Goal: Browse casually: Explore the website without a specific task or goal

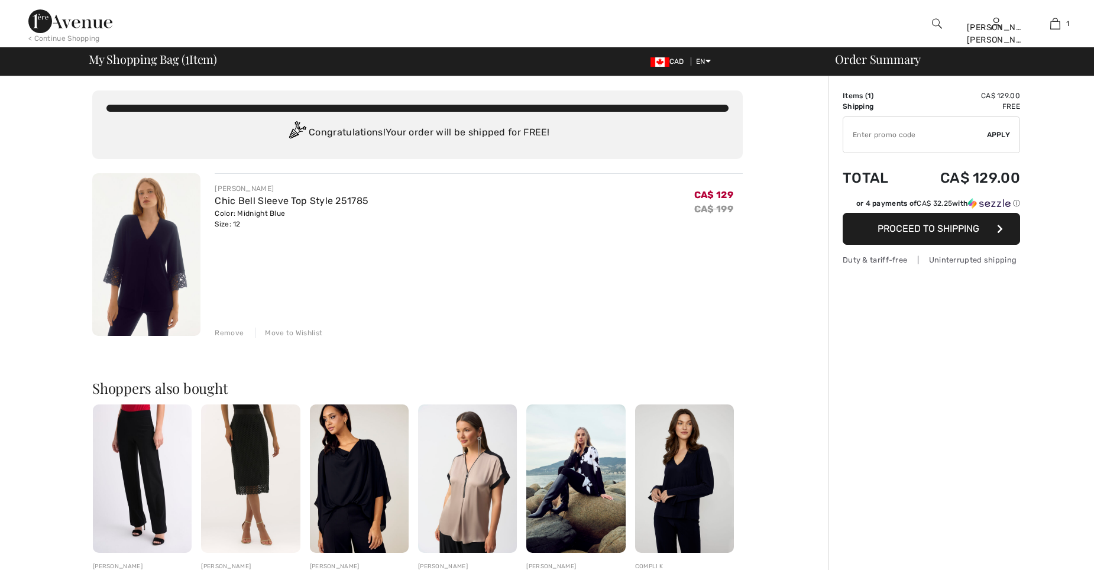
click at [230, 332] on div "Remove" at bounding box center [229, 333] width 29 height 11
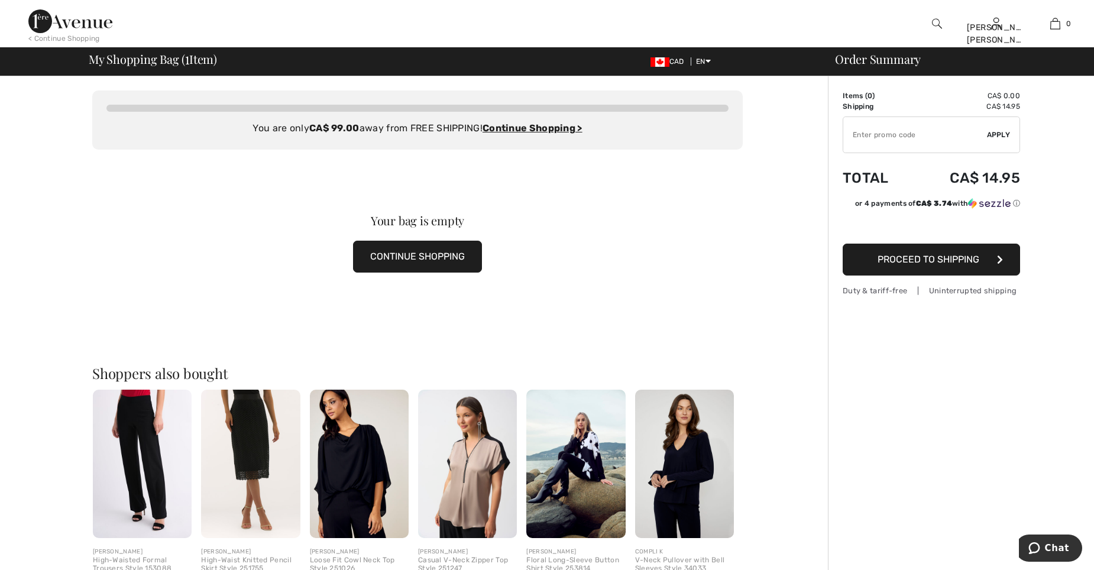
click at [435, 261] on button "CONTINUE SHOPPING" at bounding box center [417, 257] width 129 height 32
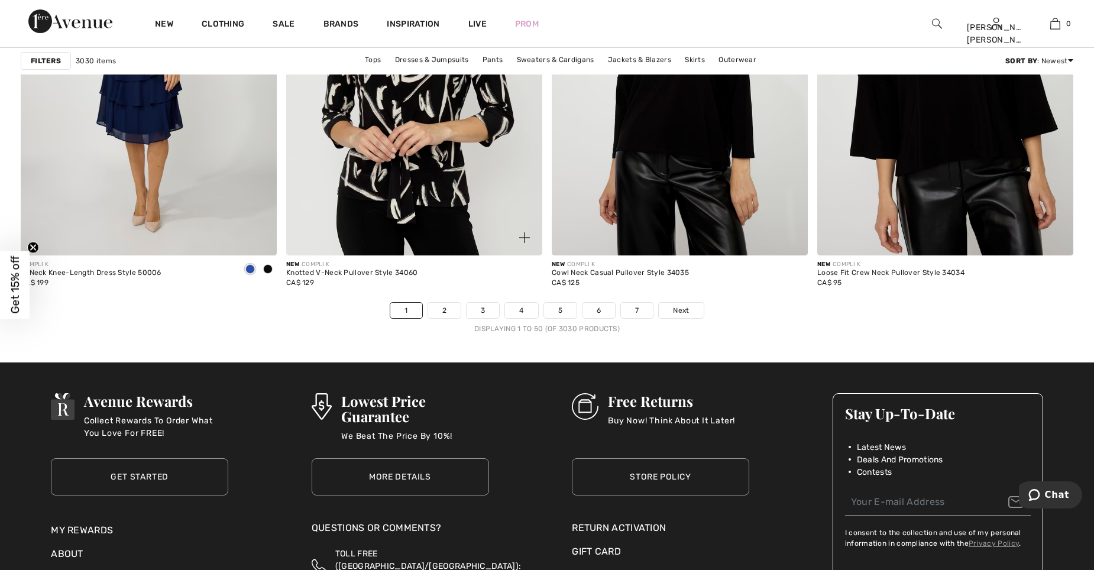
scroll to position [6684, 0]
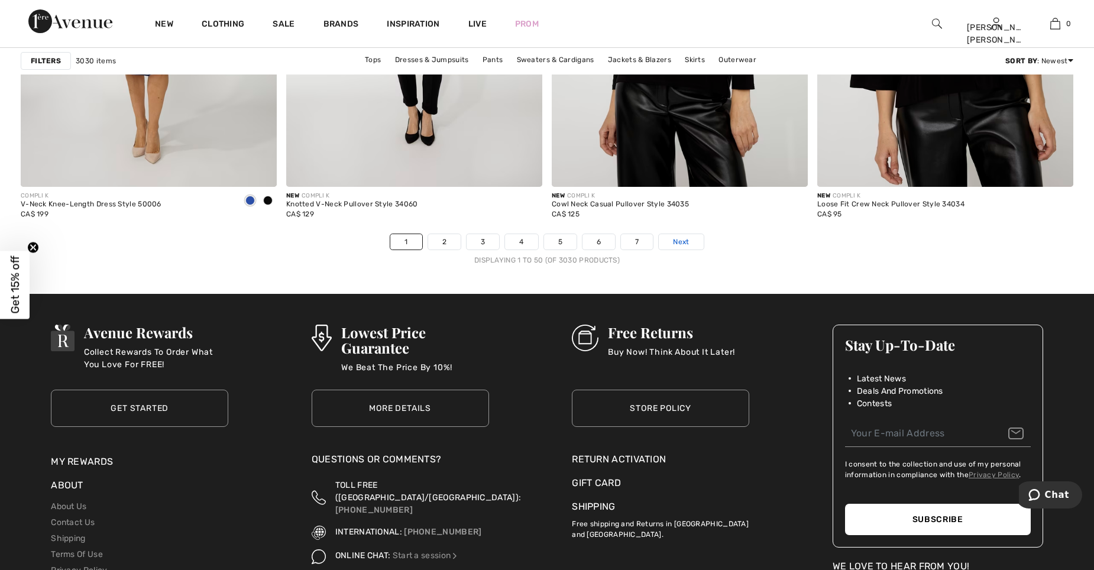
click at [683, 243] on span "Next" at bounding box center [681, 242] width 16 height 11
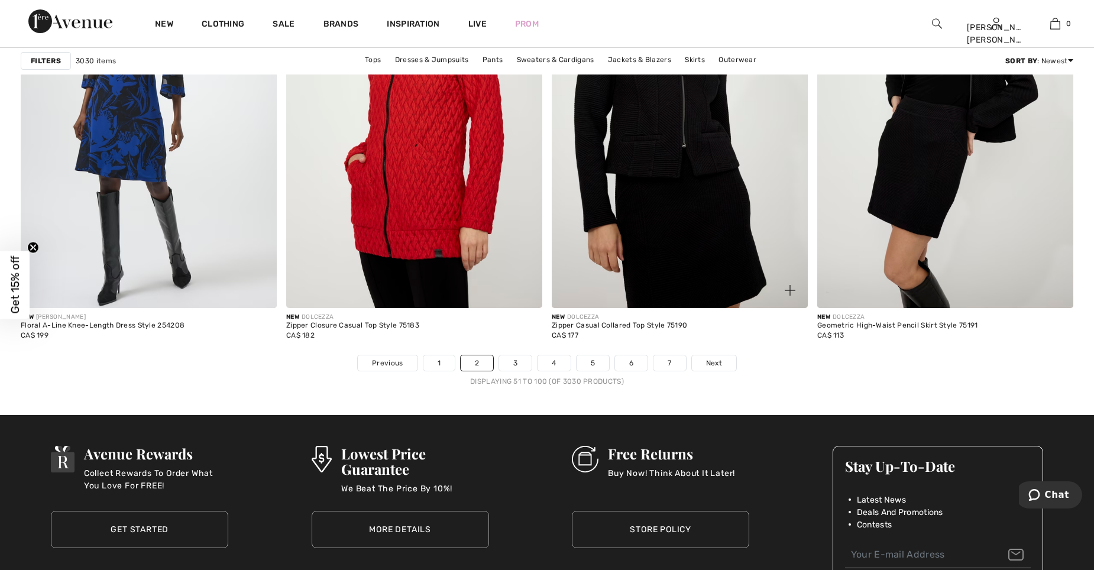
scroll to position [6566, 0]
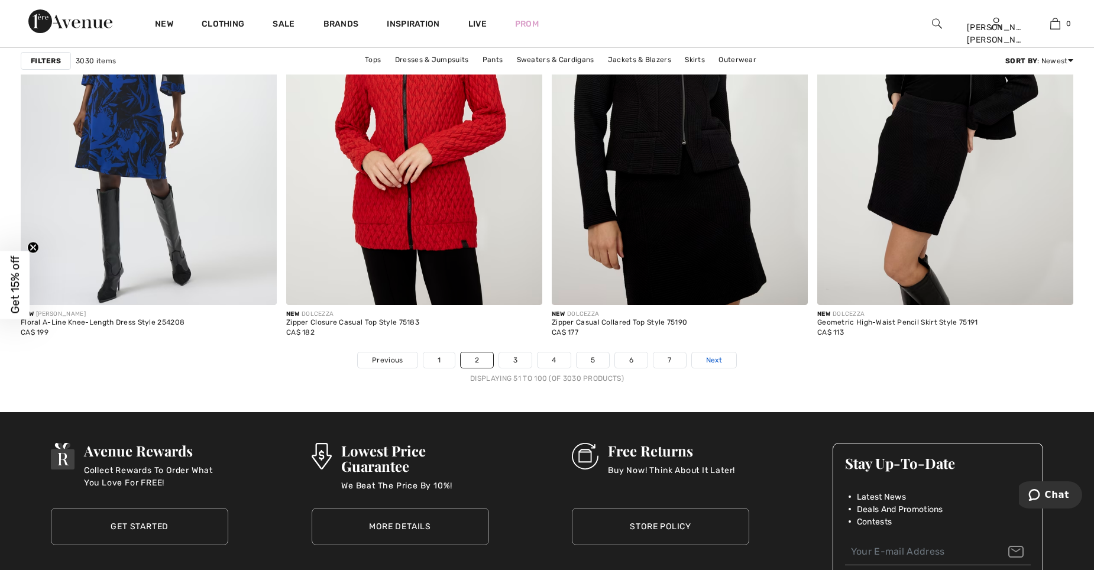
click at [716, 360] on span "Next" at bounding box center [714, 360] width 16 height 11
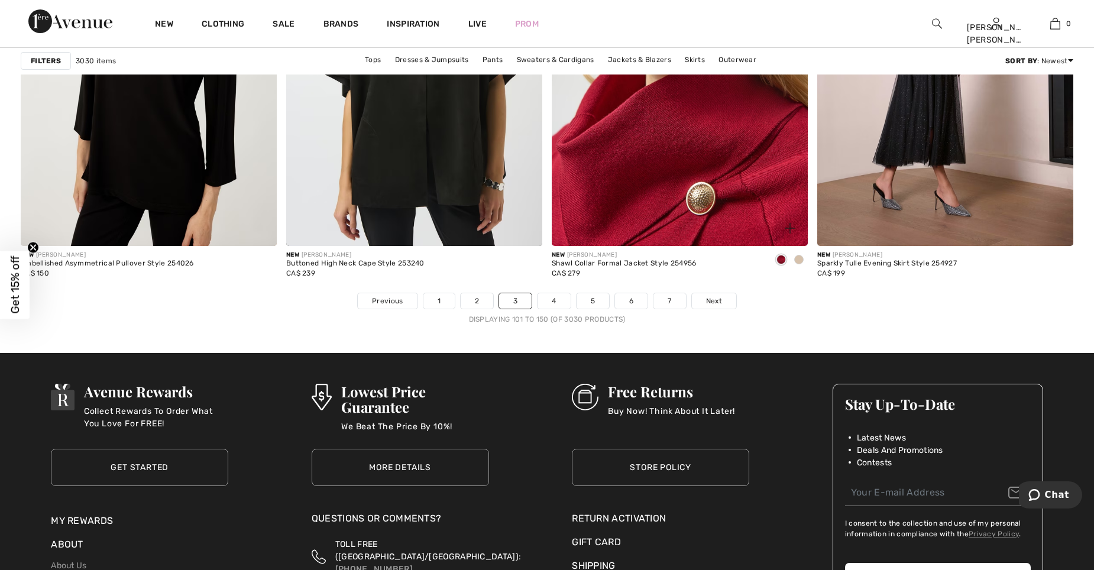
scroll to position [6684, 0]
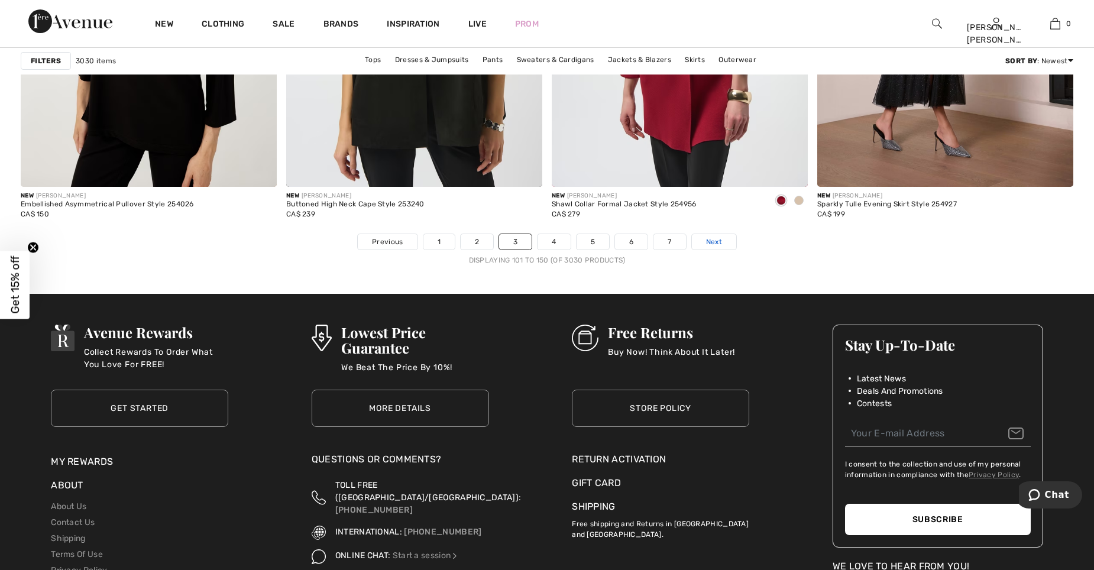
click at [713, 243] on span "Next" at bounding box center [714, 242] width 16 height 11
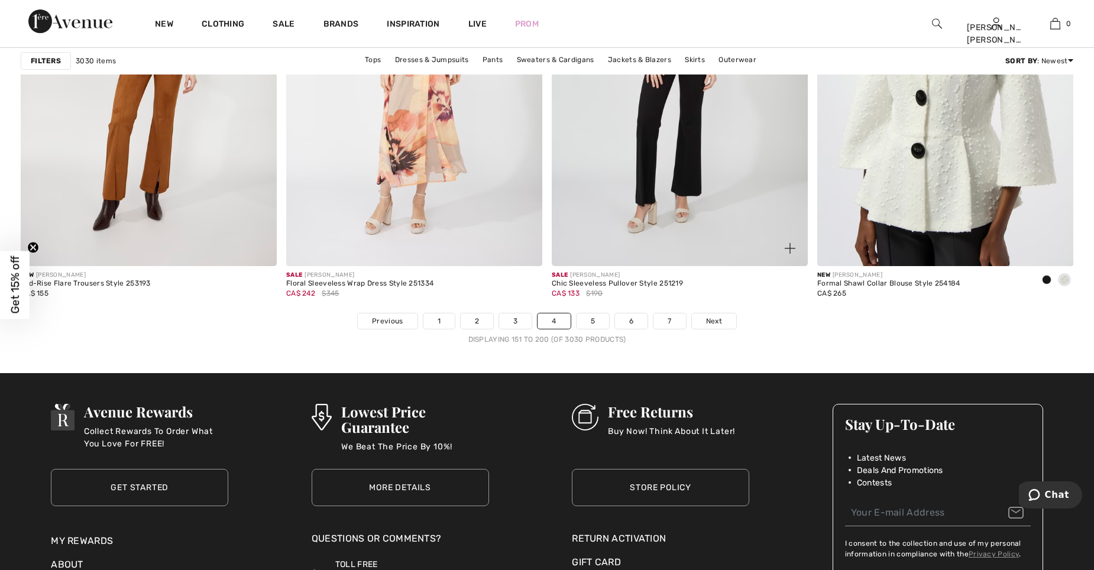
scroll to position [6625, 0]
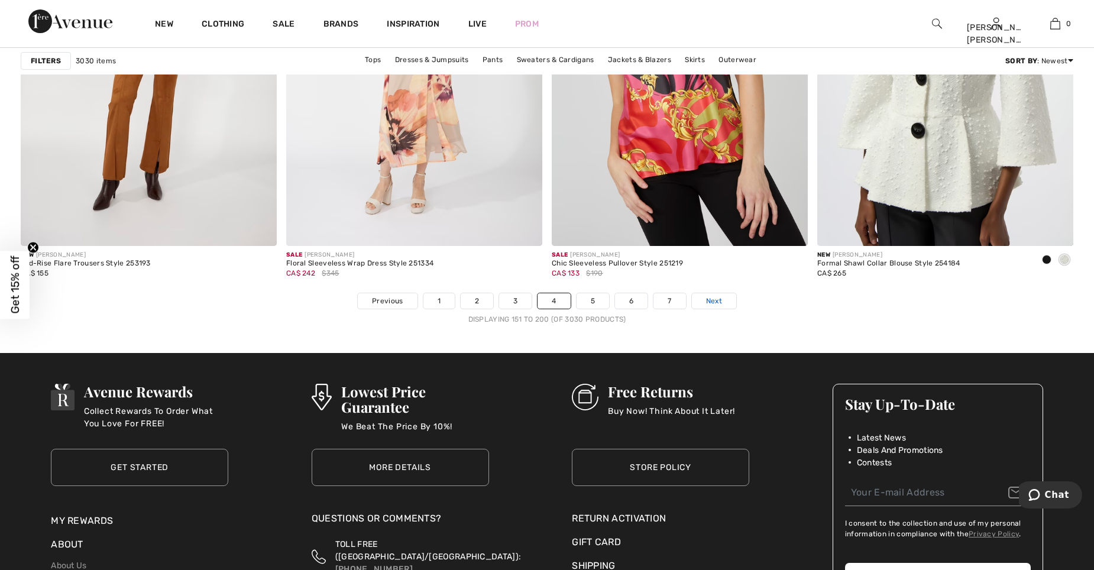
click at [723, 304] on link "Next" at bounding box center [714, 300] width 44 height 15
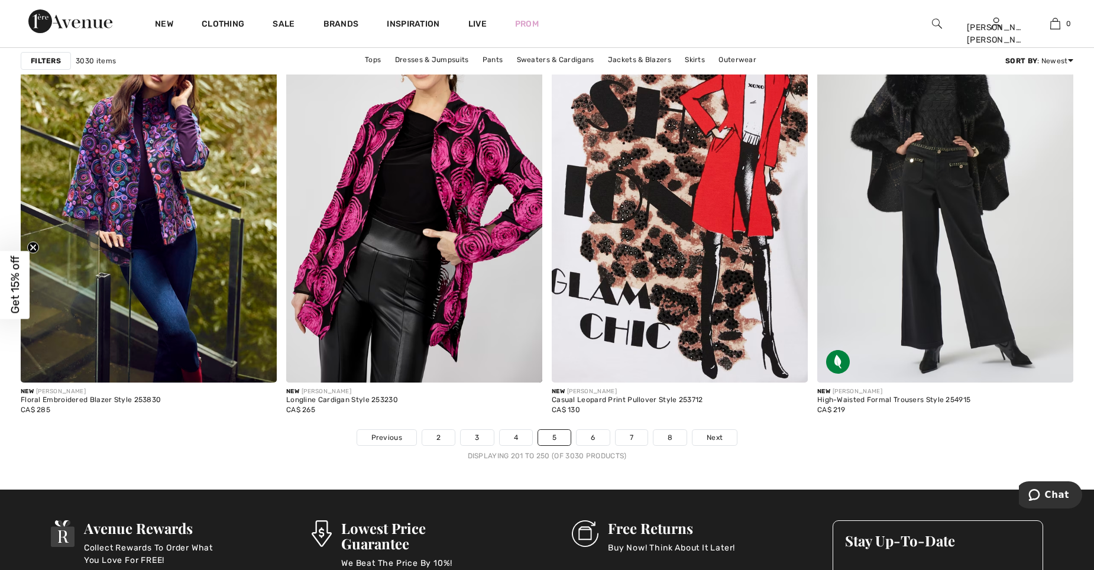
scroll to position [6566, 0]
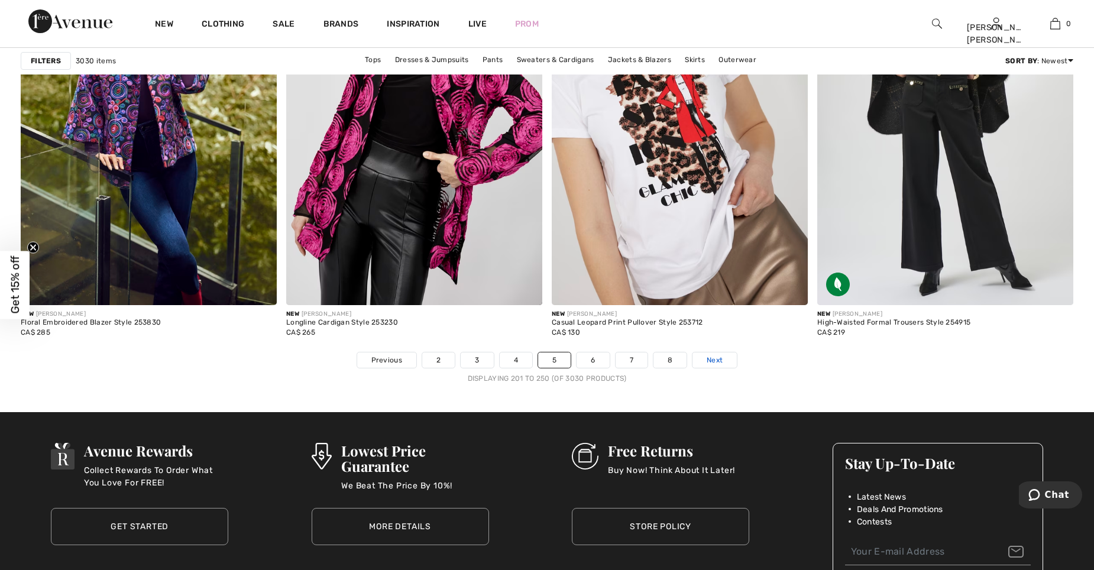
click at [713, 362] on span "Next" at bounding box center [715, 360] width 16 height 11
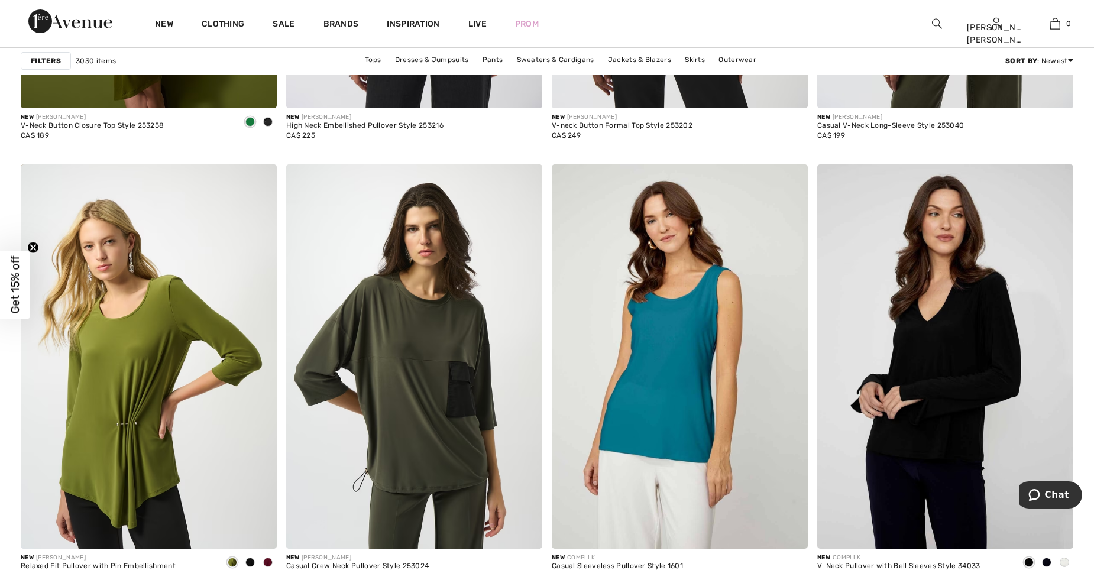
scroll to position [6507, 0]
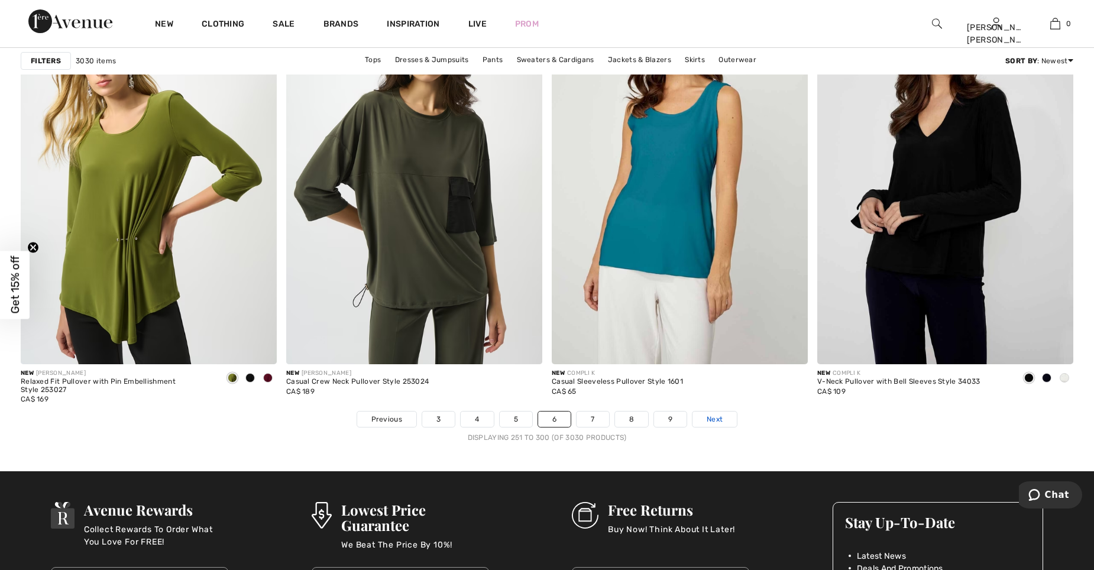
click at [711, 420] on span "Next" at bounding box center [715, 419] width 16 height 11
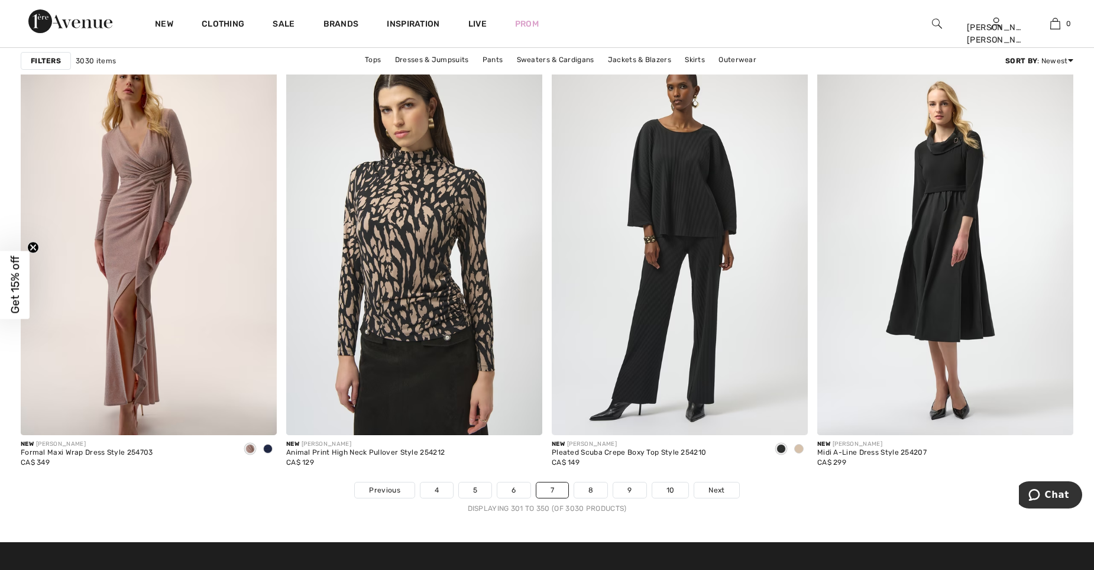
scroll to position [6625, 0]
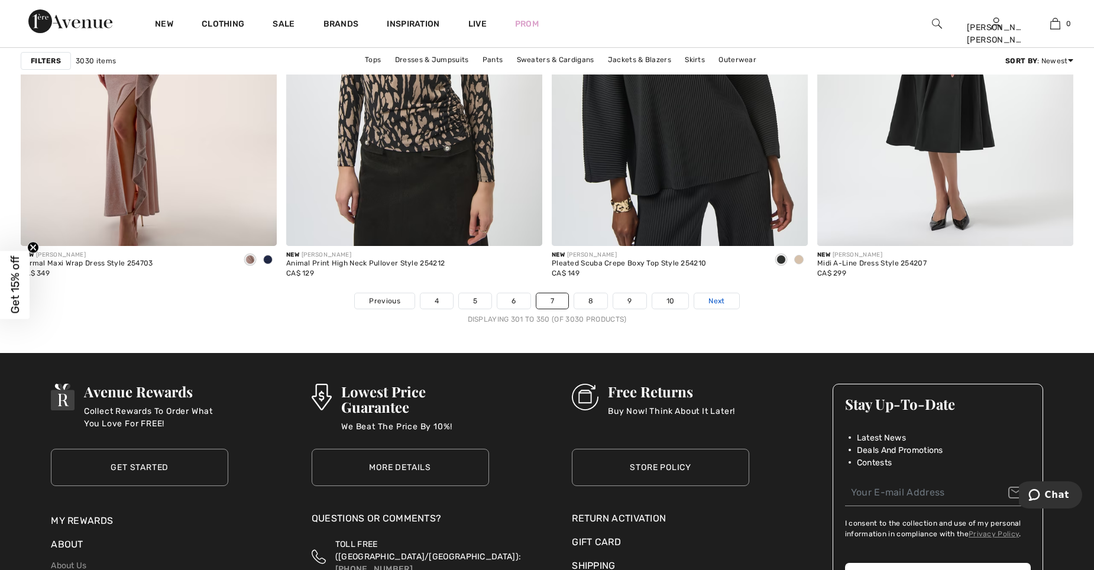
click at [722, 299] on span "Next" at bounding box center [717, 301] width 16 height 11
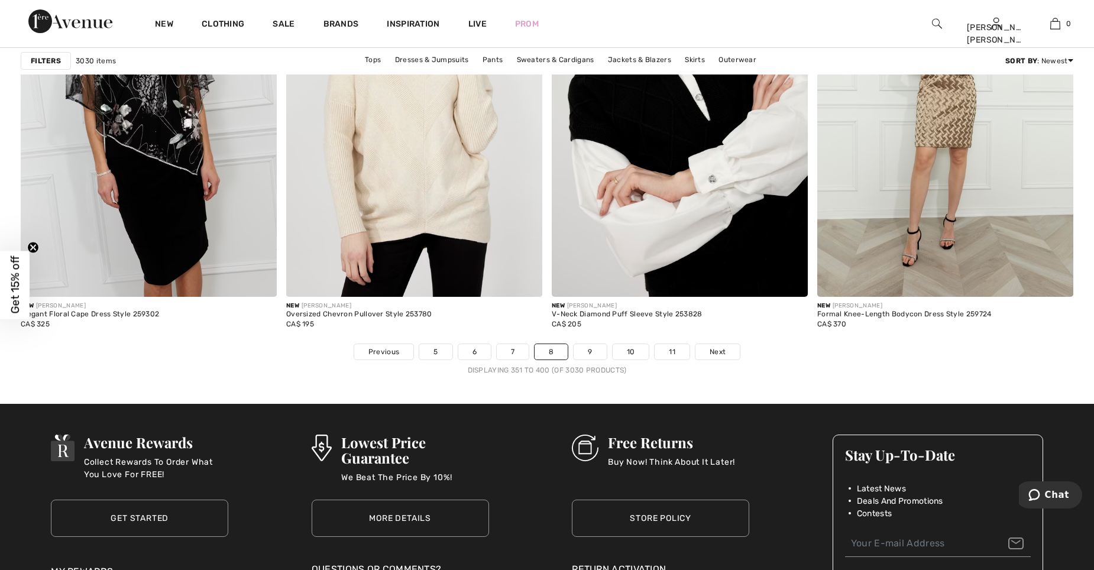
scroll to position [6625, 0]
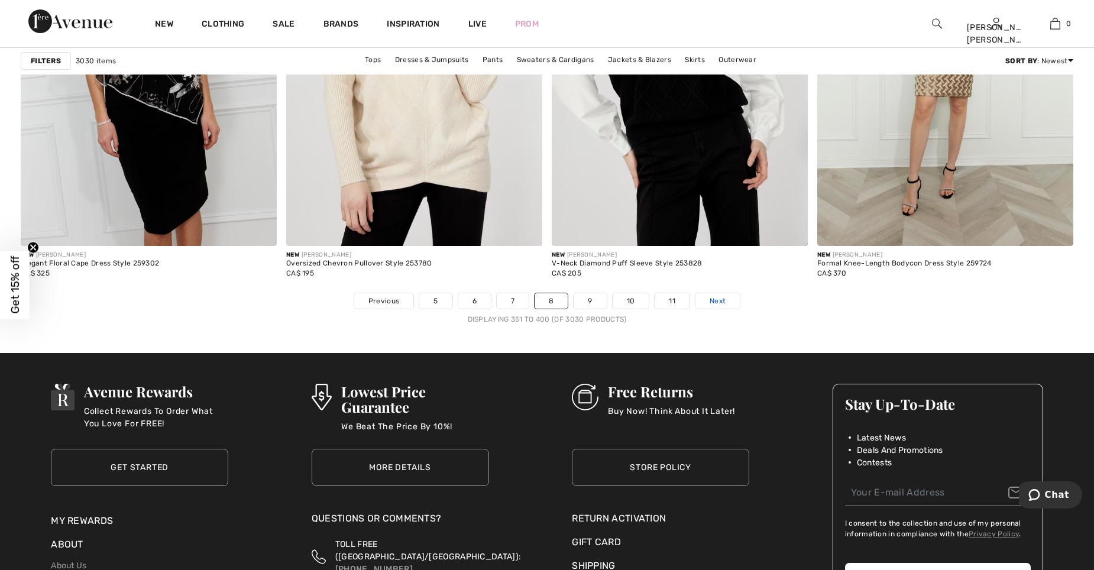
click at [719, 305] on span "Next" at bounding box center [718, 301] width 16 height 11
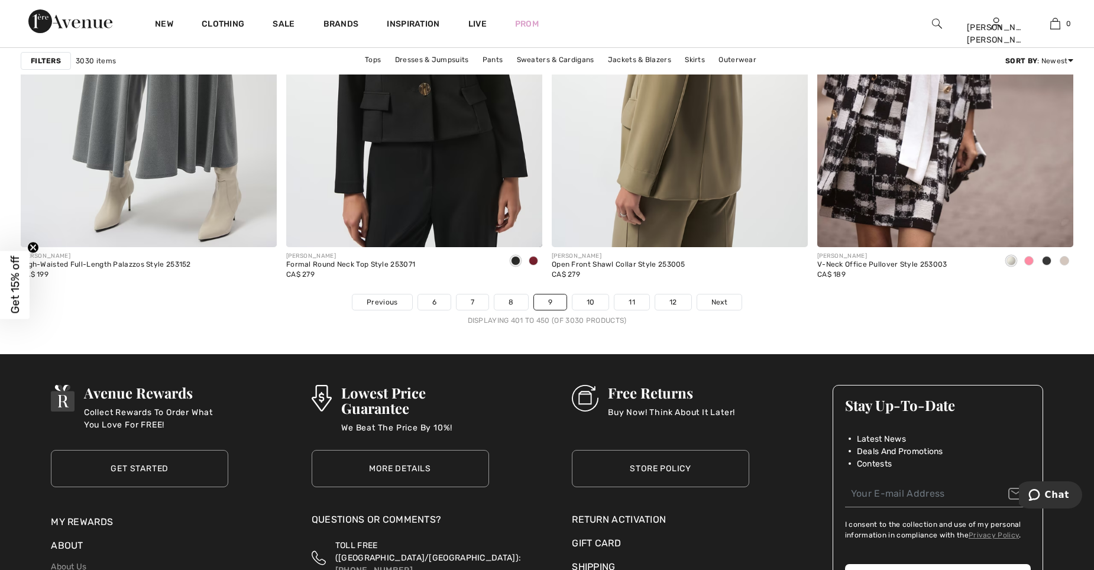
scroll to position [6625, 0]
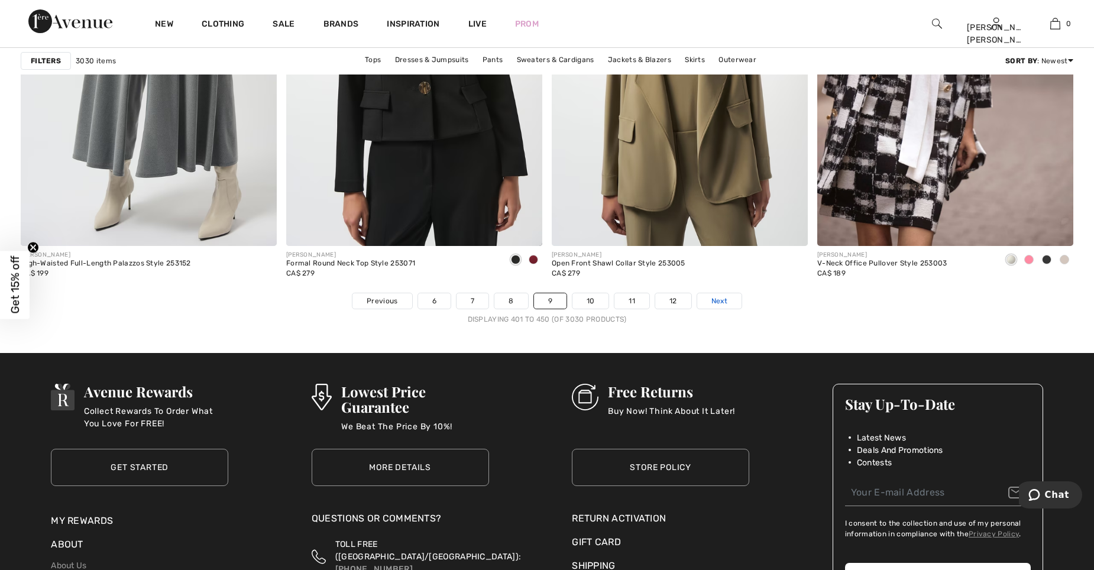
click at [722, 306] on span "Next" at bounding box center [720, 301] width 16 height 11
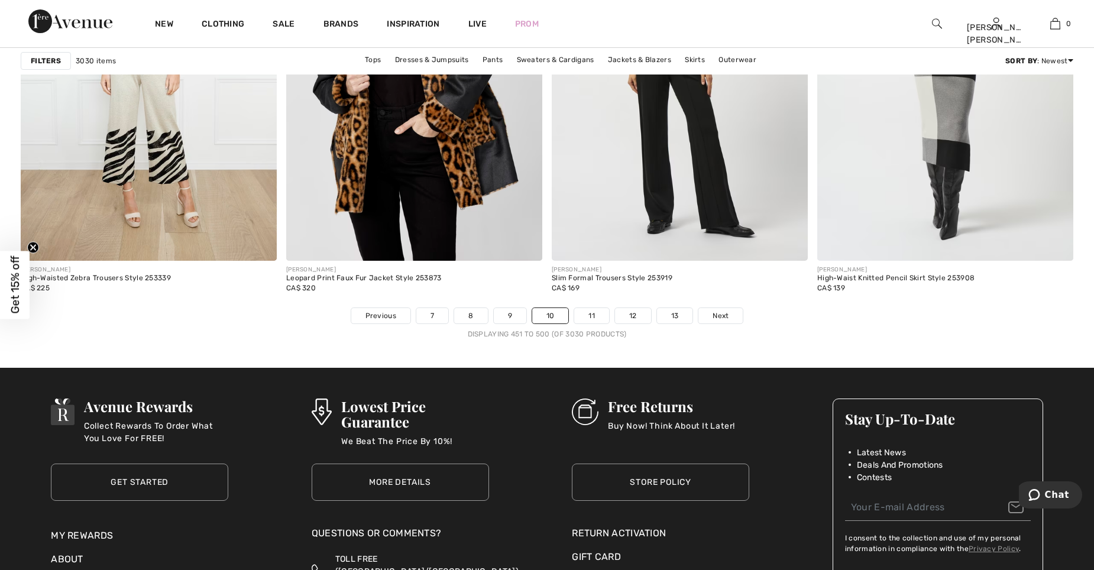
scroll to position [6625, 0]
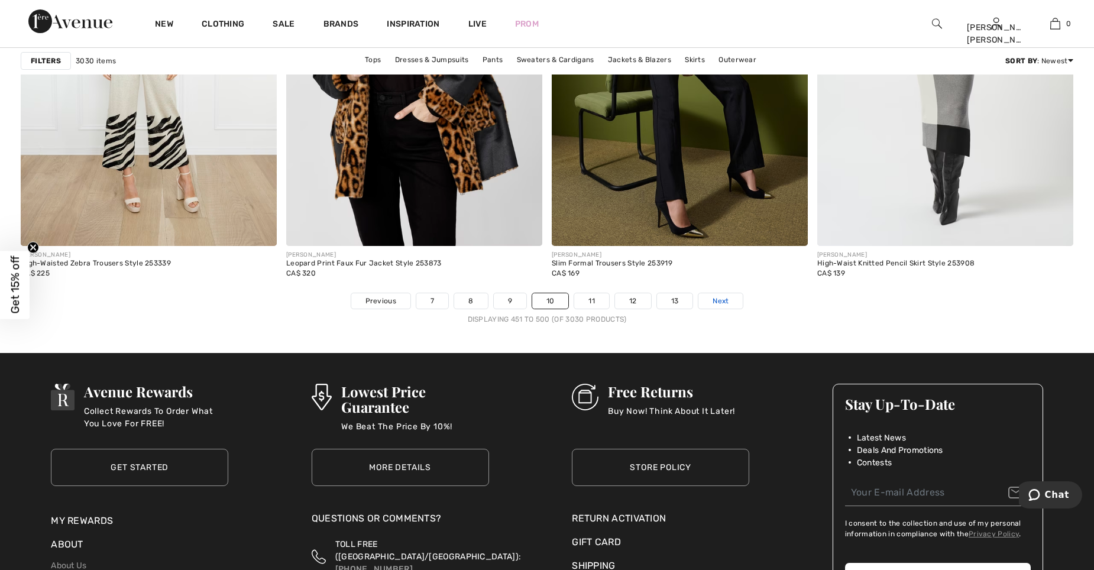
click at [722, 301] on span "Next" at bounding box center [721, 301] width 16 height 11
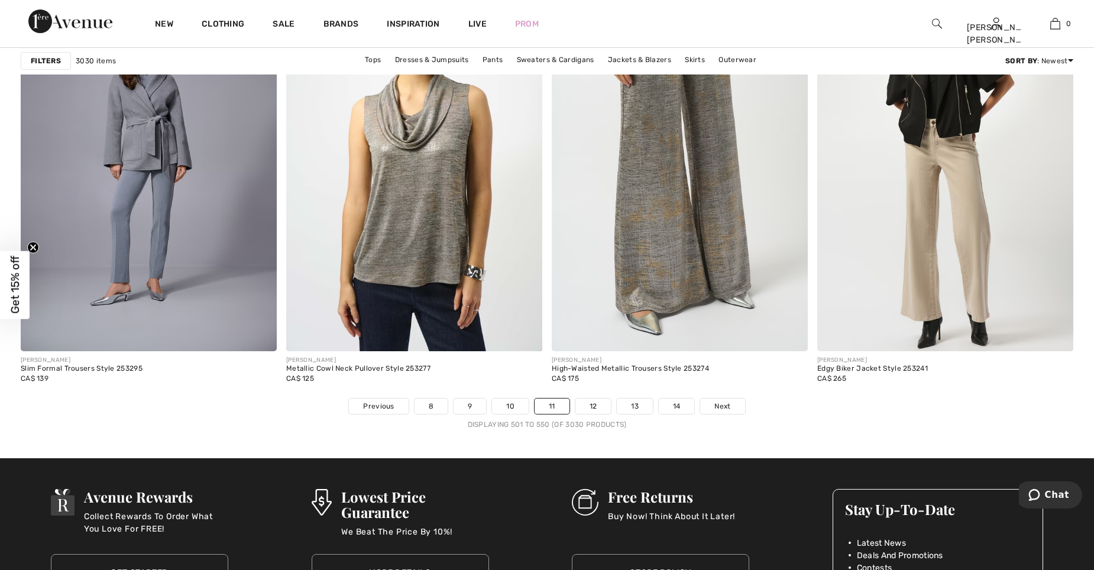
scroll to position [6625, 0]
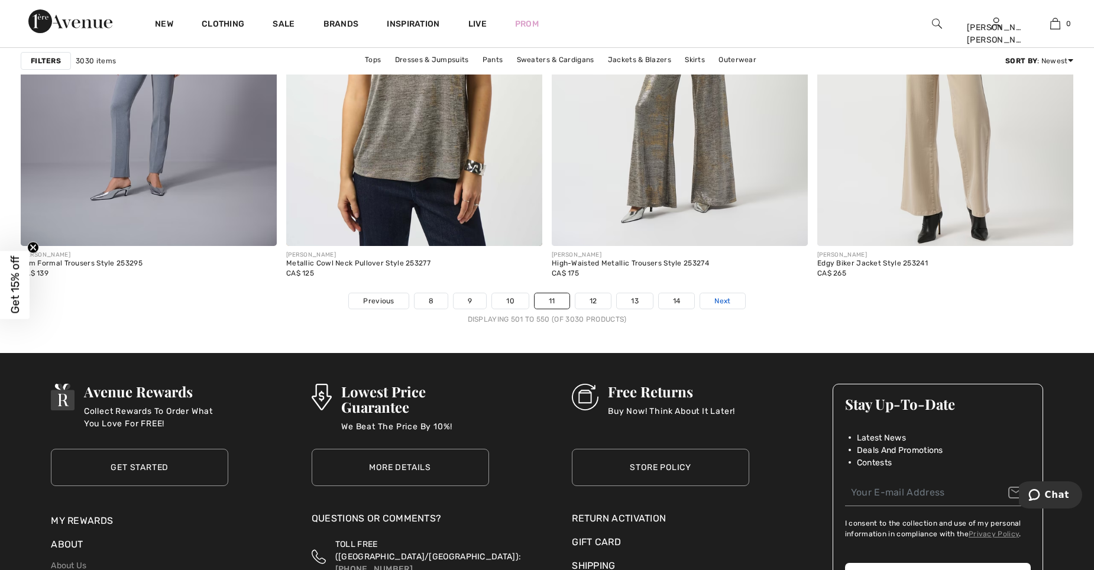
click at [722, 301] on span "Next" at bounding box center [723, 301] width 16 height 11
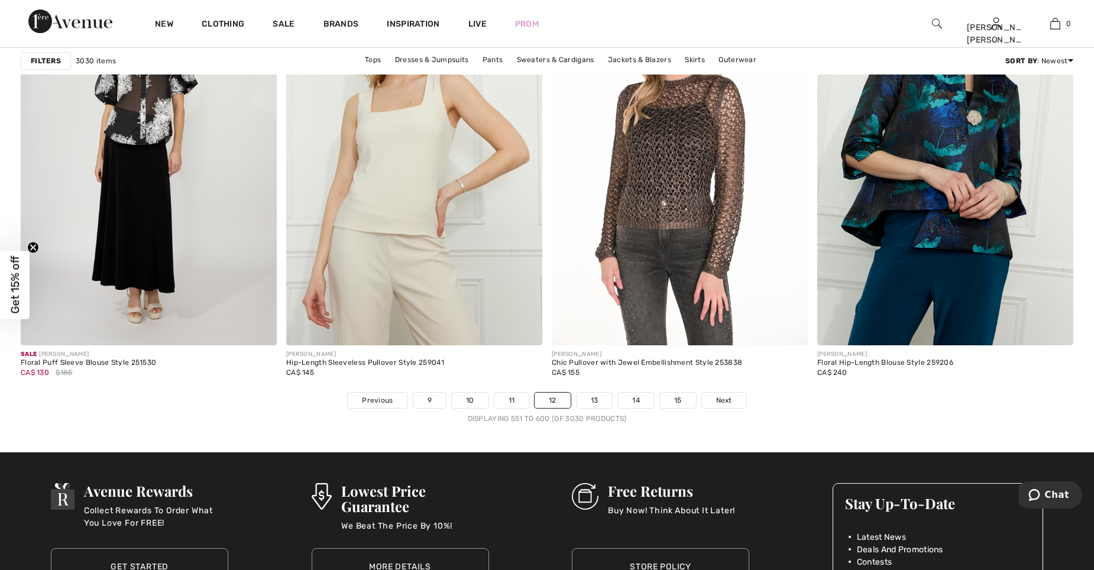
scroll to position [6566, 0]
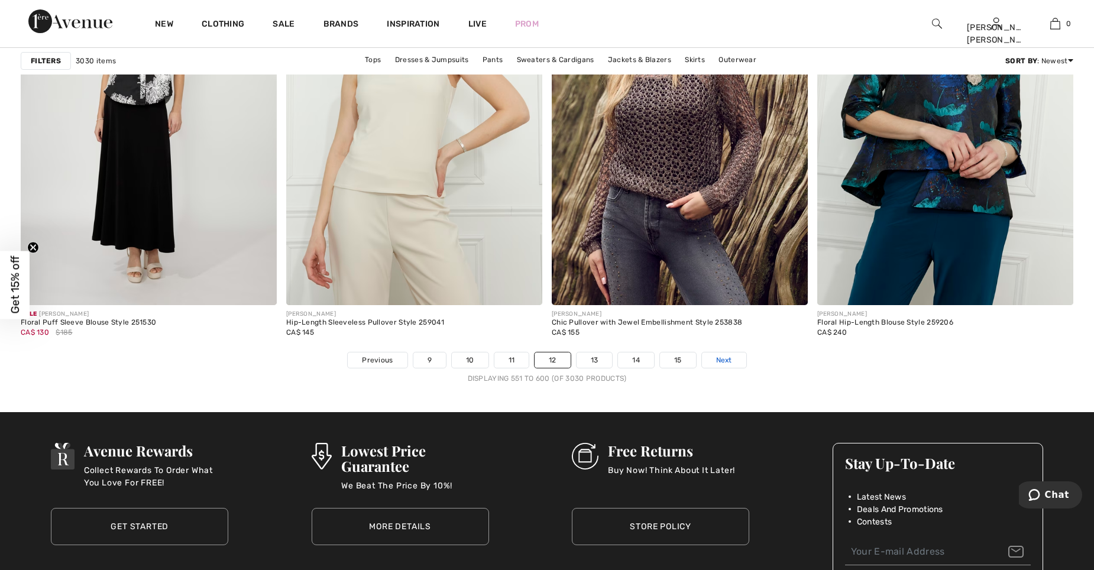
click at [720, 358] on span "Next" at bounding box center [724, 360] width 16 height 11
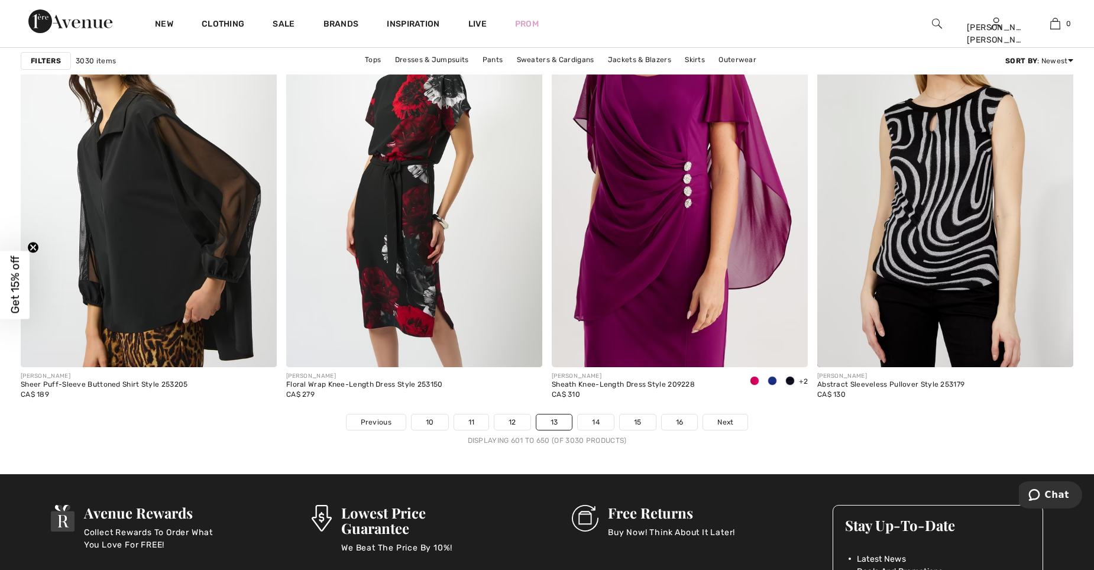
scroll to position [6507, 0]
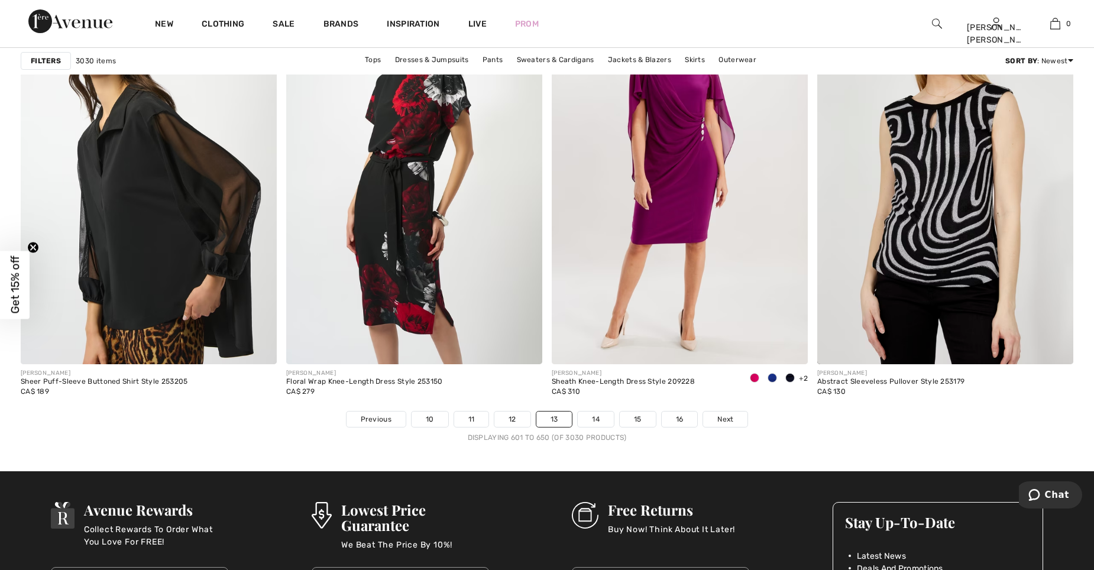
click at [731, 427] on li "Next" at bounding box center [726, 419] width 46 height 17
click at [728, 421] on span "Next" at bounding box center [726, 419] width 16 height 11
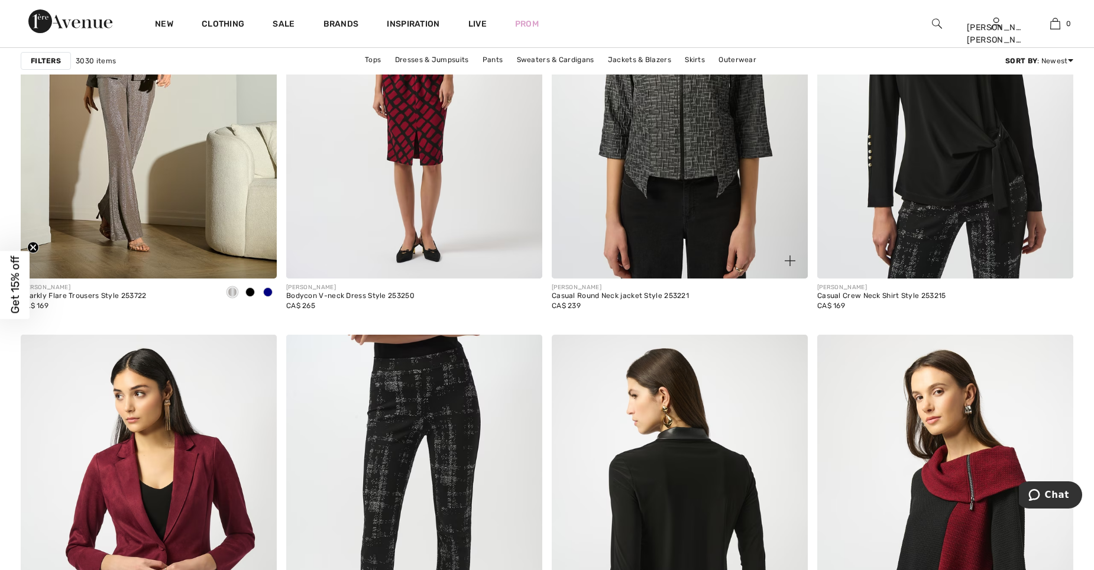
scroll to position [6388, 0]
